Goal: Find specific page/section: Find specific page/section

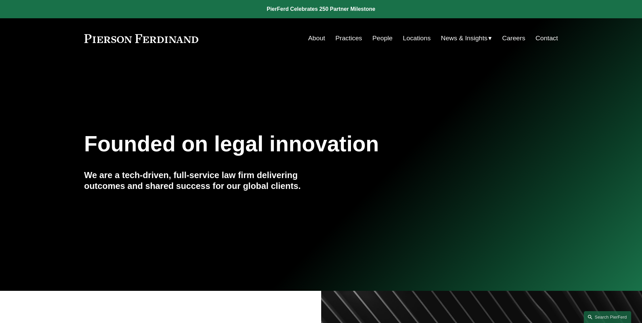
click at [379, 39] on link "People" at bounding box center [383, 38] width 20 height 13
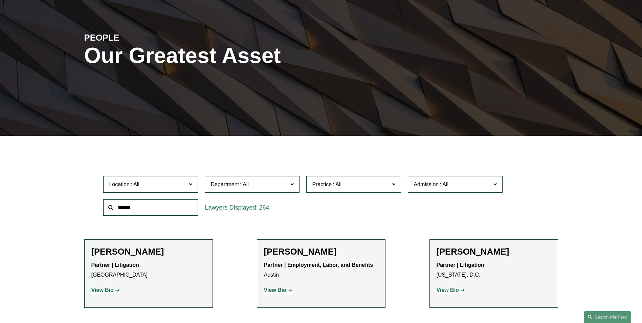
scroll to position [135, 0]
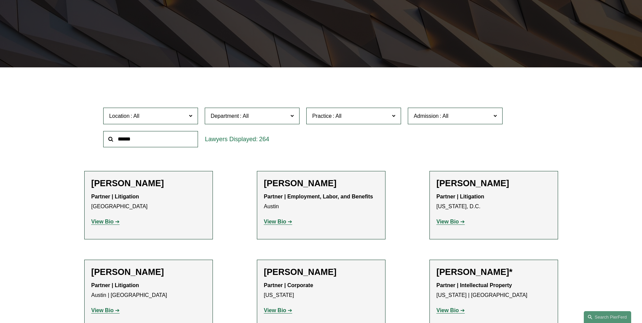
click at [162, 142] on input "text" at bounding box center [150, 139] width 95 height 17
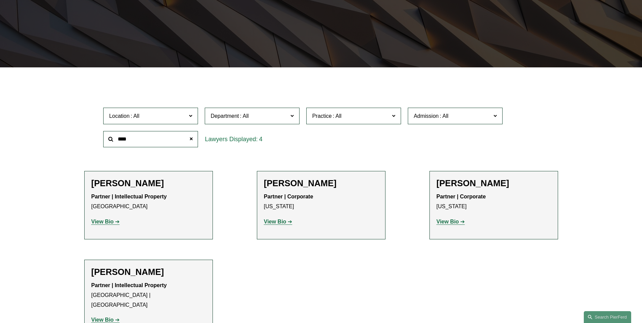
type input "****"
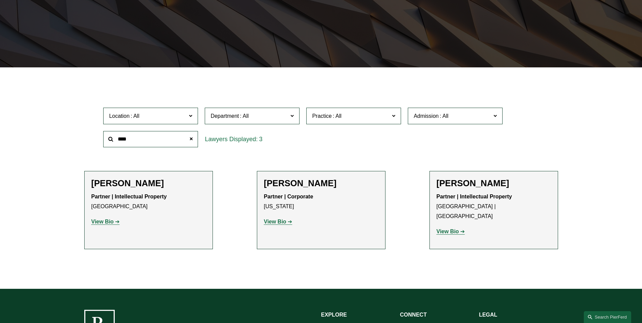
click at [447, 229] on strong "View Bio" at bounding box center [448, 232] width 22 height 6
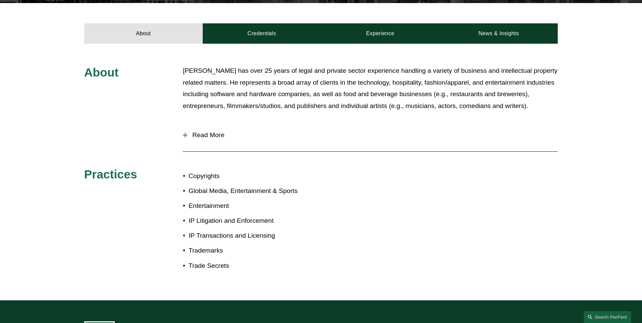
scroll to position [237, 0]
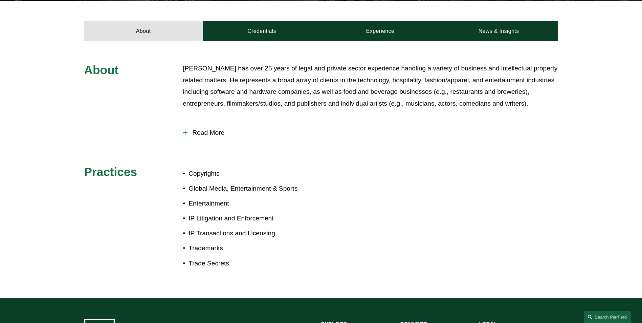
click at [198, 129] on span "Read More" at bounding box center [373, 132] width 370 height 7
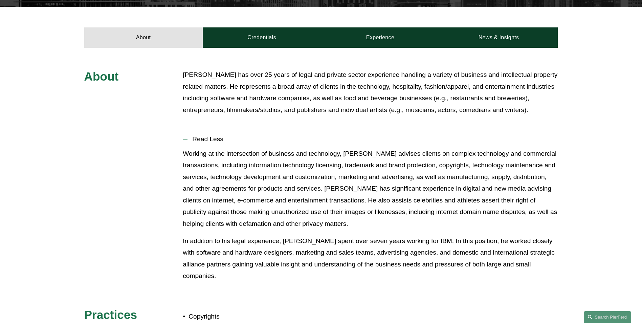
scroll to position [169, 0]
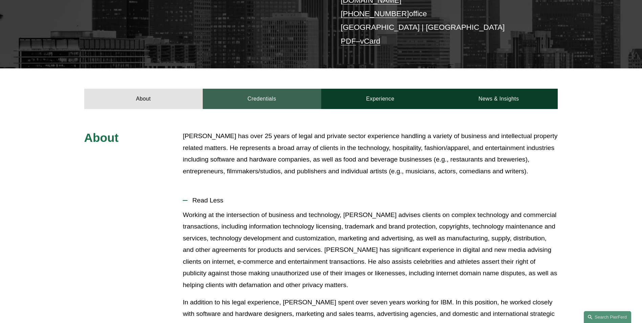
click at [274, 89] on link "Credentials" at bounding box center [262, 99] width 119 height 20
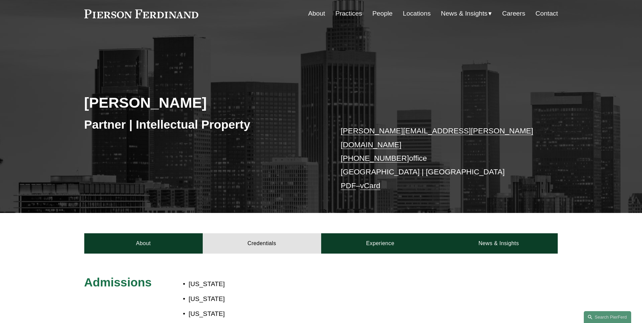
scroll to position [0, 0]
